Goal: Information Seeking & Learning: Learn about a topic

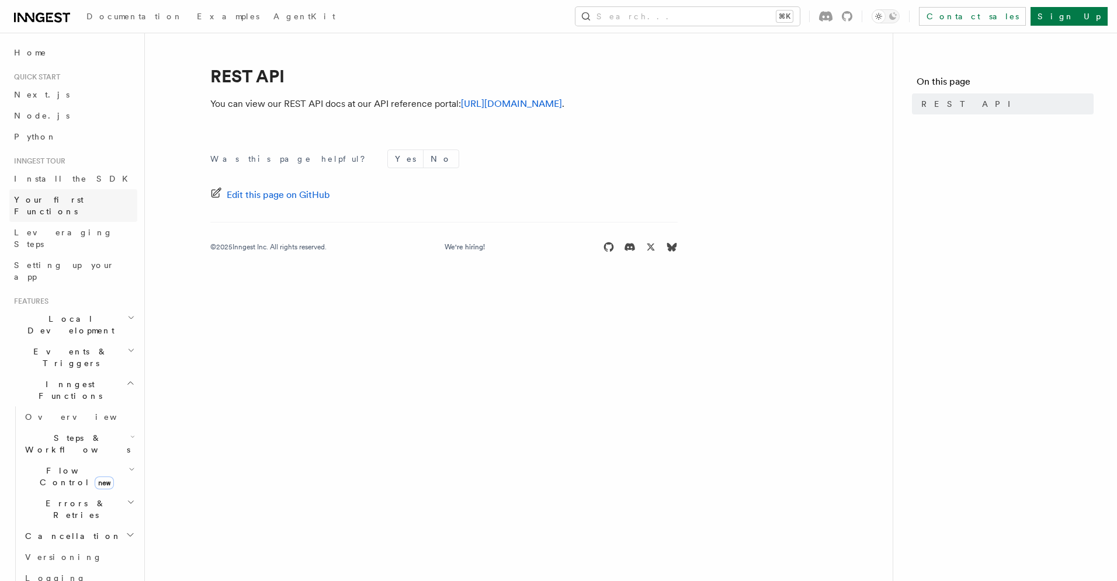
click at [75, 195] on span "Your first Functions" at bounding box center [48, 205] width 69 height 21
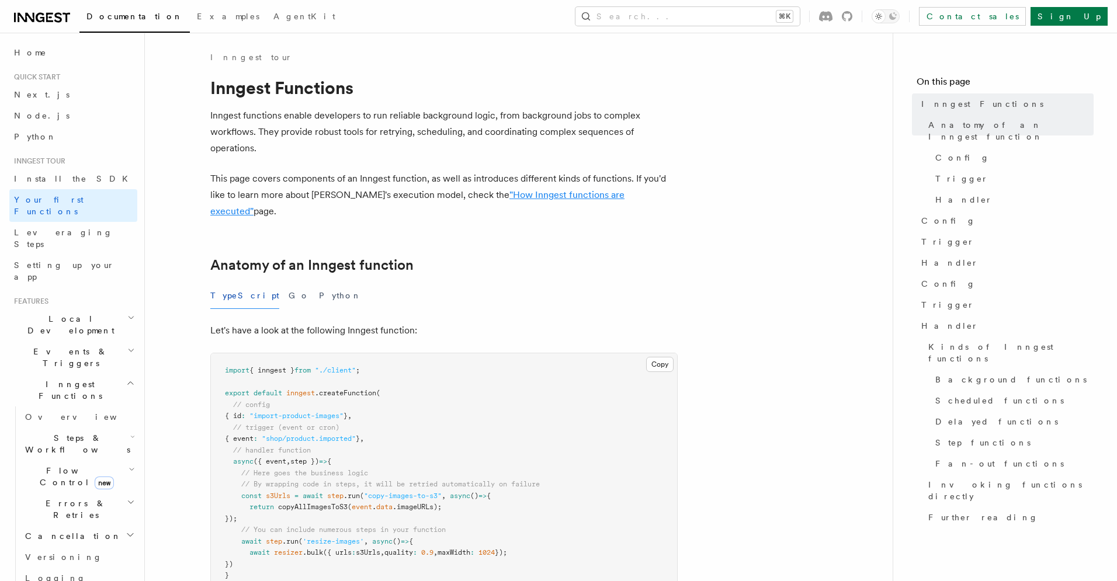
click at [555, 197] on link ""How Inngest functions are executed"" at bounding box center [417, 202] width 414 height 27
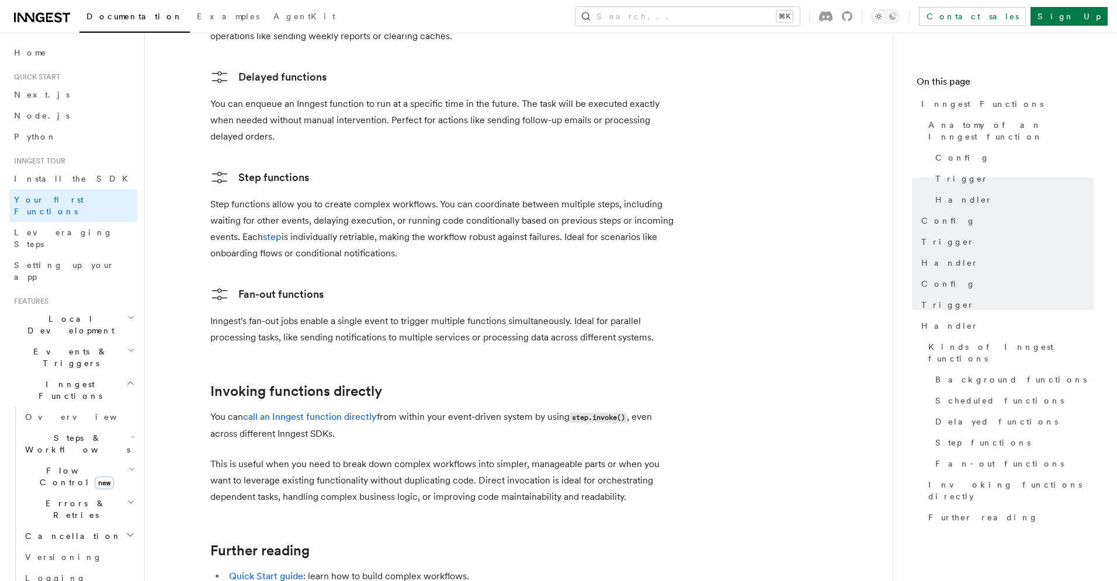
scroll to position [2284, 0]
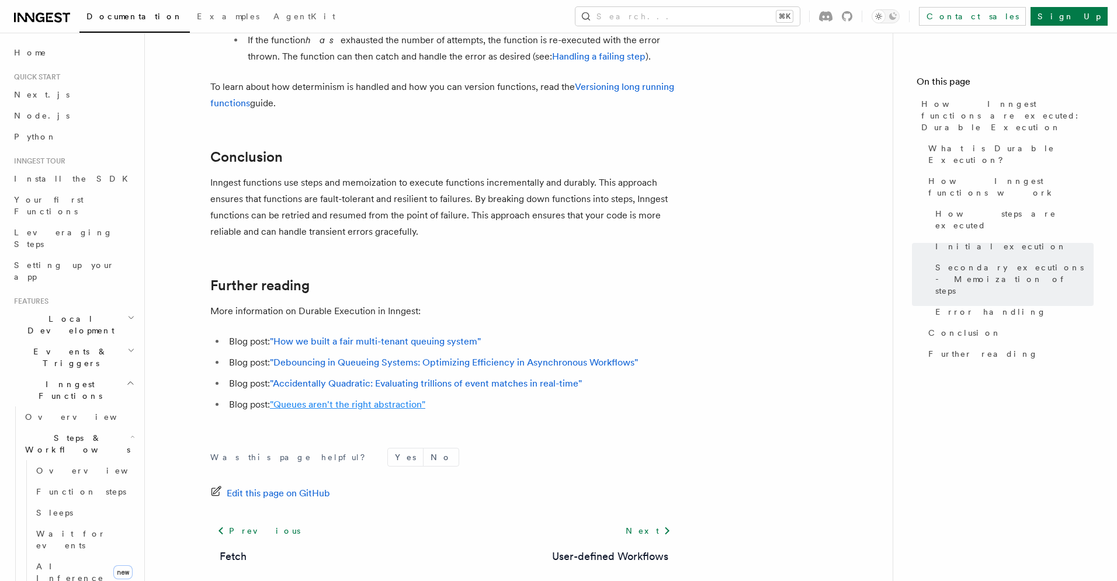
scroll to position [2179, 0]
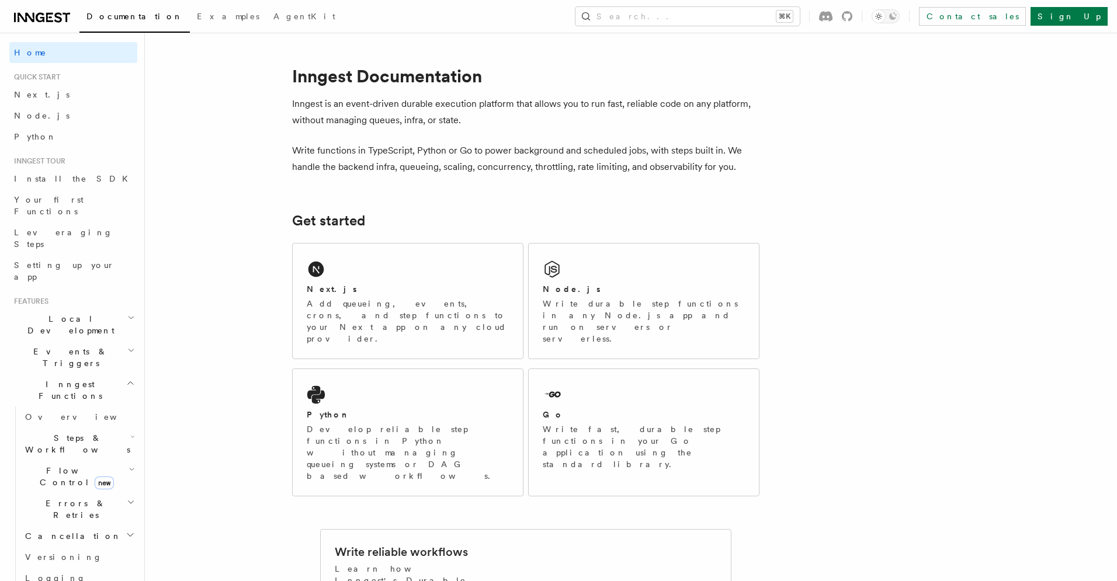
click at [88, 427] on h2 "Steps & Workflows" at bounding box center [78, 443] width 117 height 33
click at [47, 411] on span "Overview" at bounding box center [85, 417] width 120 height 12
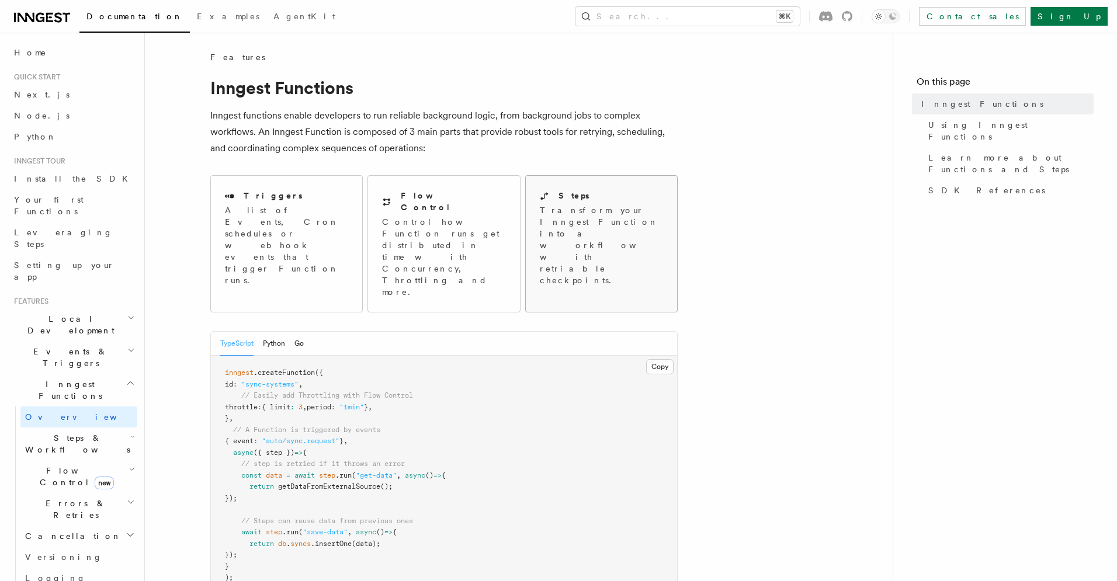
click at [646, 265] on link "Steps Transform your Inngest Function into a workflow with retriable checkpoint…" at bounding box center [601, 243] width 152 height 137
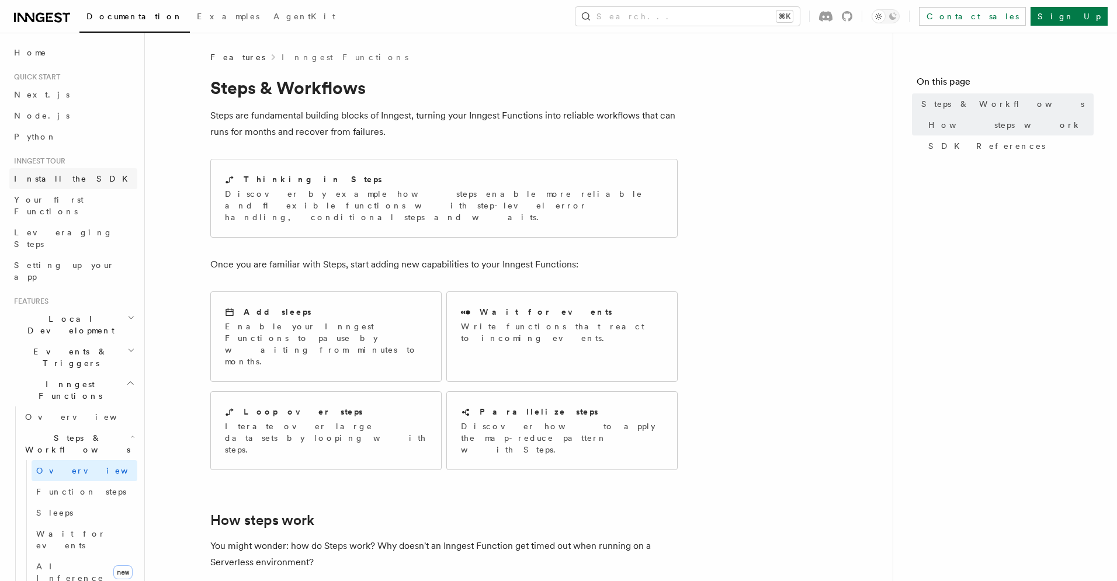
click at [84, 181] on link "Install the SDK" at bounding box center [73, 178] width 128 height 21
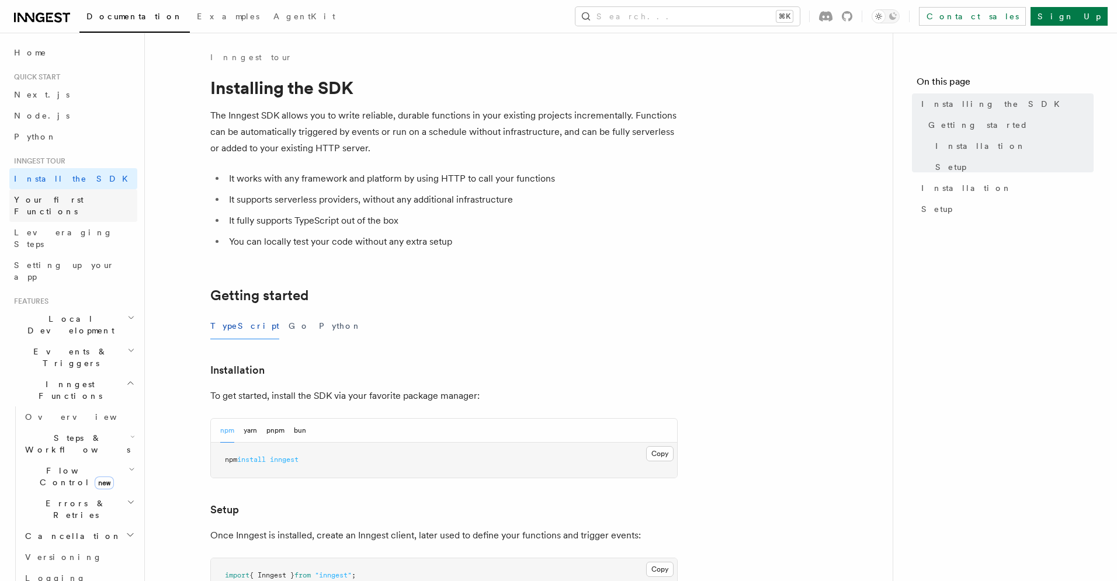
click at [80, 200] on span "Your first Functions" at bounding box center [48, 205] width 69 height 21
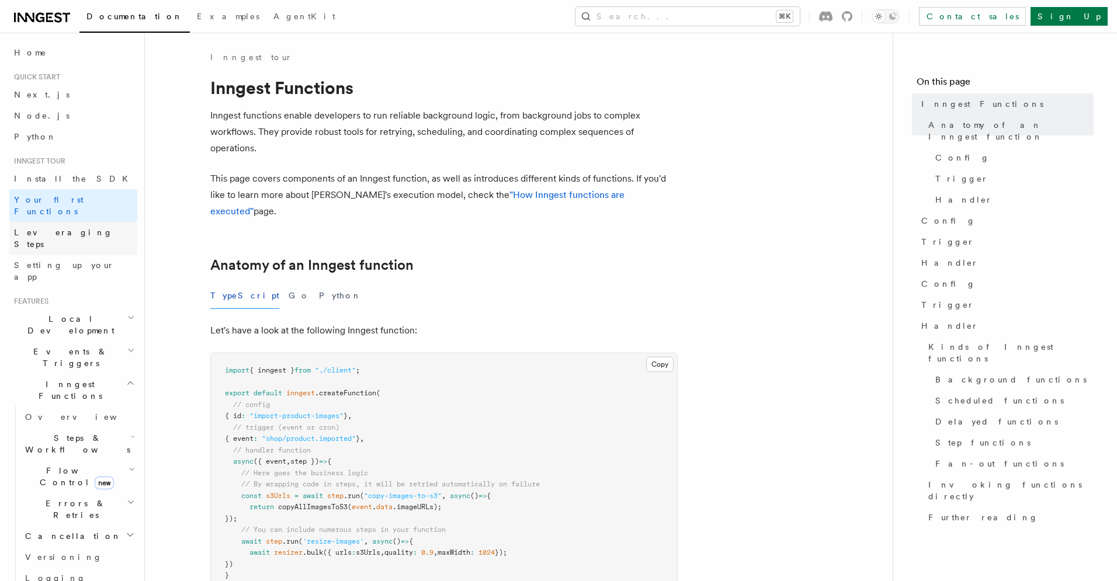
click at [98, 229] on link "Leveraging Steps" at bounding box center [73, 238] width 128 height 33
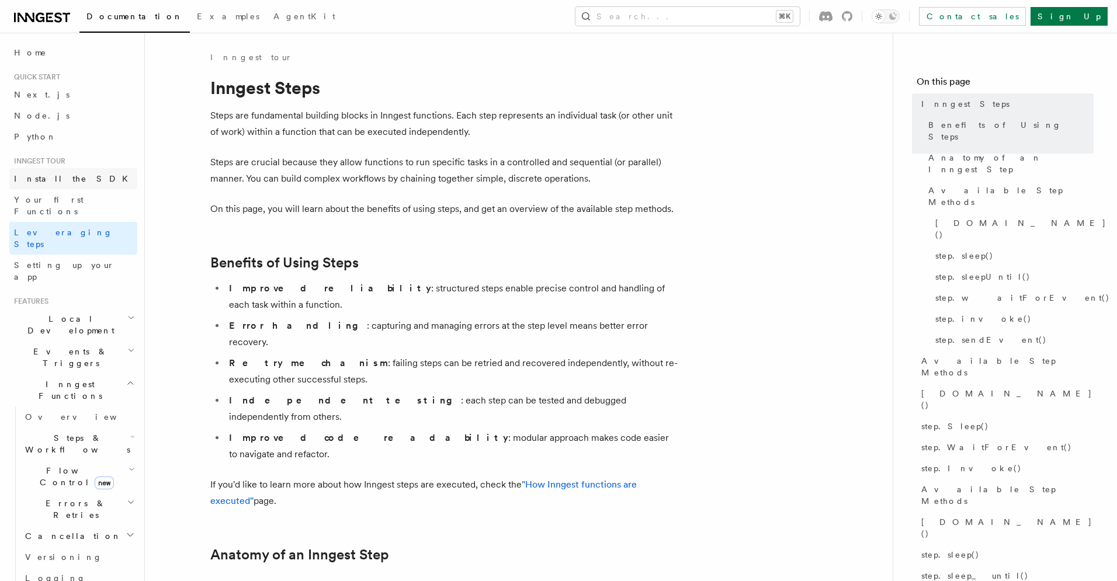
click at [88, 183] on link "Install the SDK" at bounding box center [73, 178] width 128 height 21
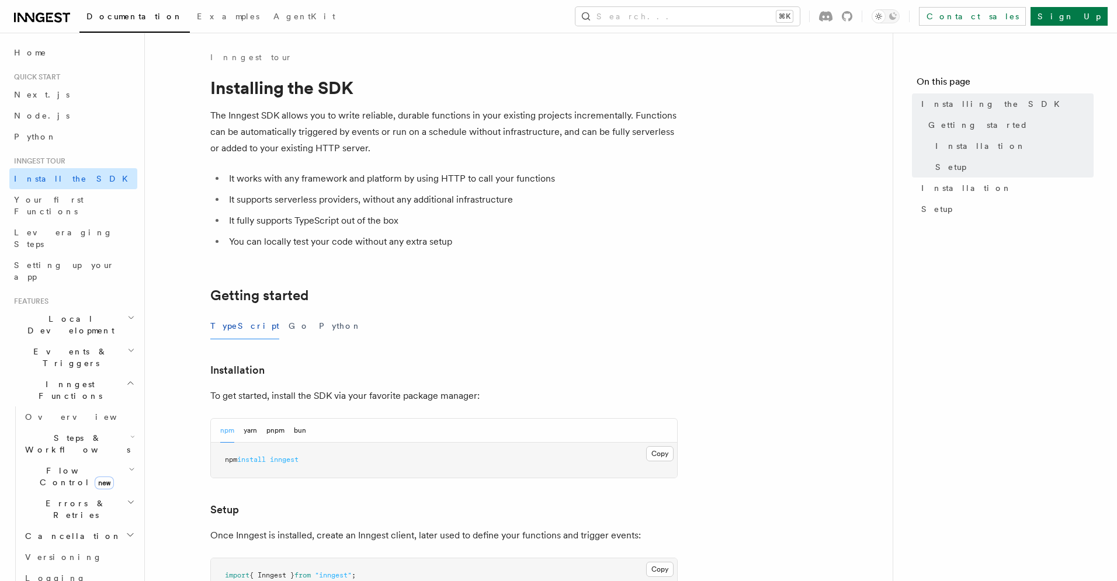
click at [66, 186] on link "Install the SDK" at bounding box center [73, 178] width 128 height 21
click at [61, 194] on span "Your first Functions" at bounding box center [75, 205] width 123 height 23
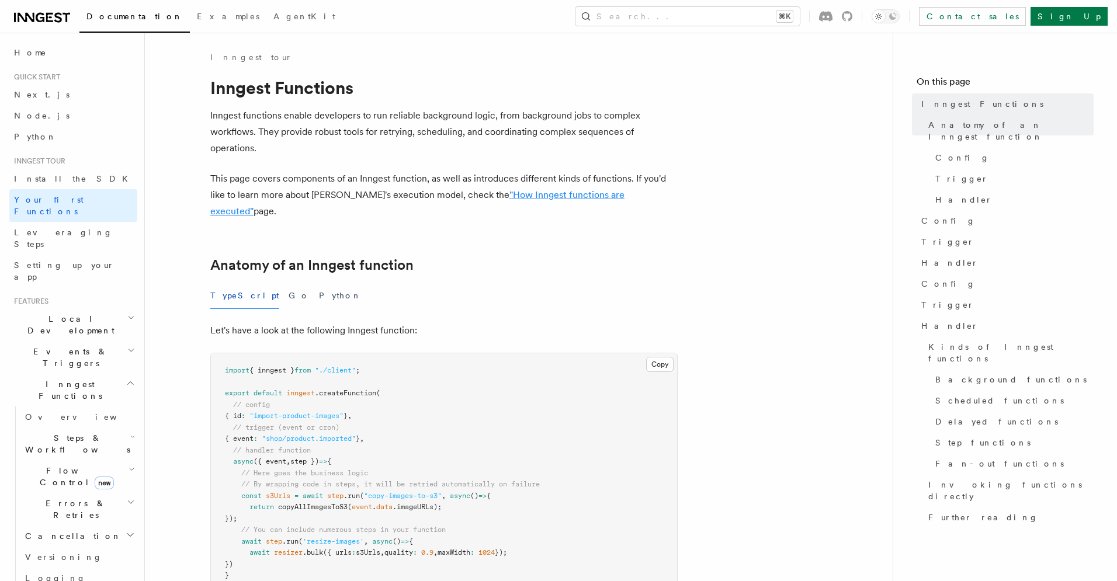
click at [565, 194] on link ""How Inngest functions are executed"" at bounding box center [417, 202] width 414 height 27
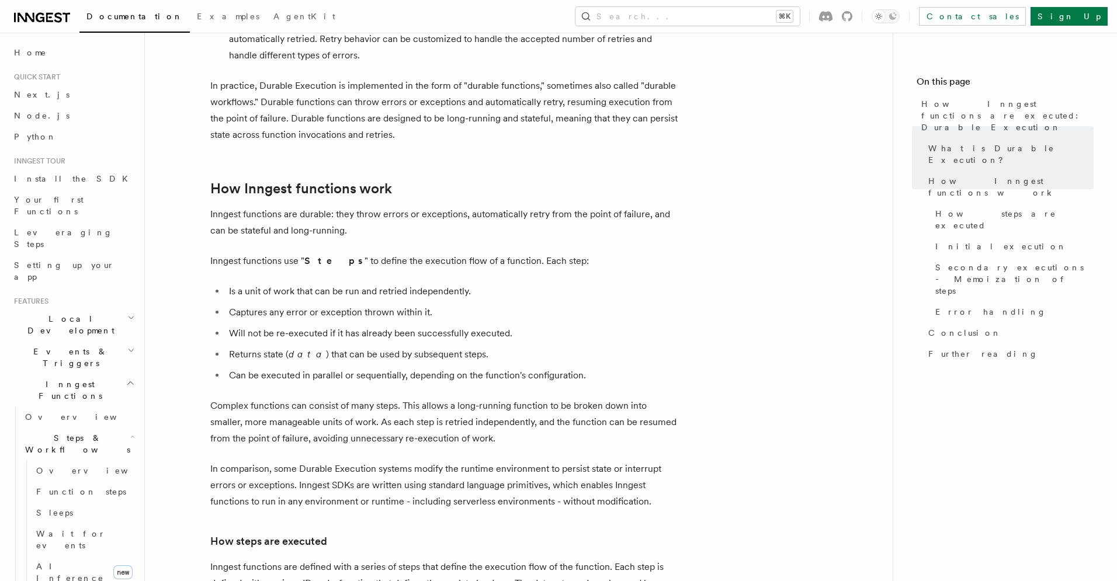
scroll to position [385, 0]
